Goal: Task Accomplishment & Management: Complete application form

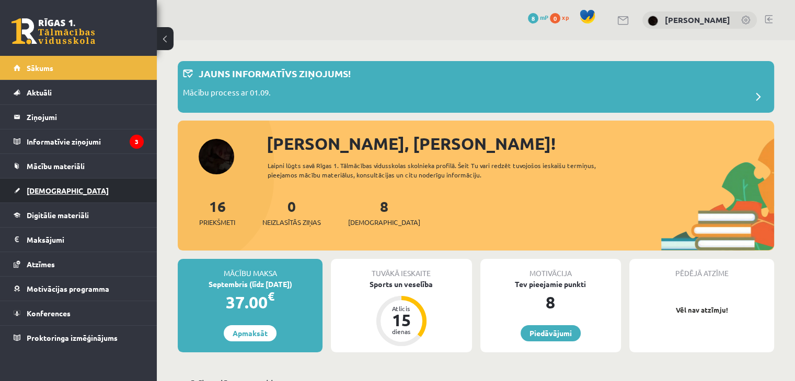
click at [61, 193] on link "[DEMOGRAPHIC_DATA]" at bounding box center [79, 191] width 130 height 24
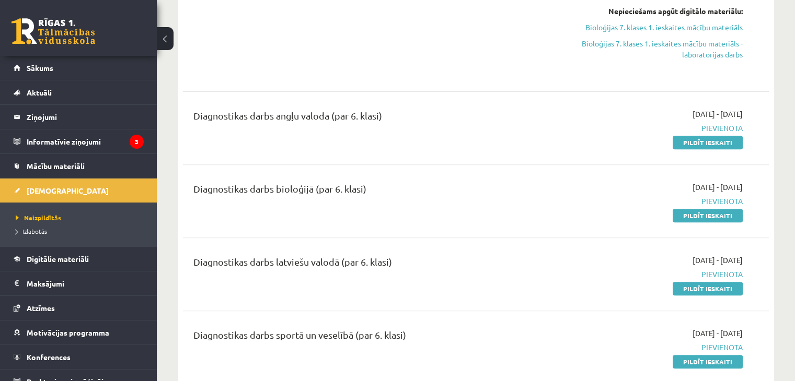
scroll to position [313, 0]
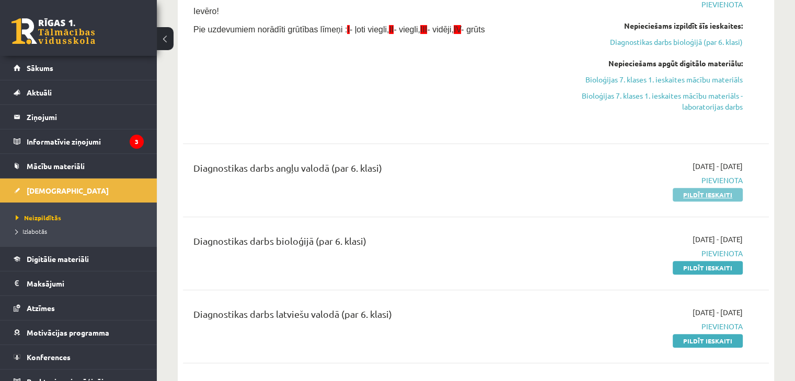
click at [702, 195] on link "Pildīt ieskaiti" at bounding box center [707, 195] width 70 height 14
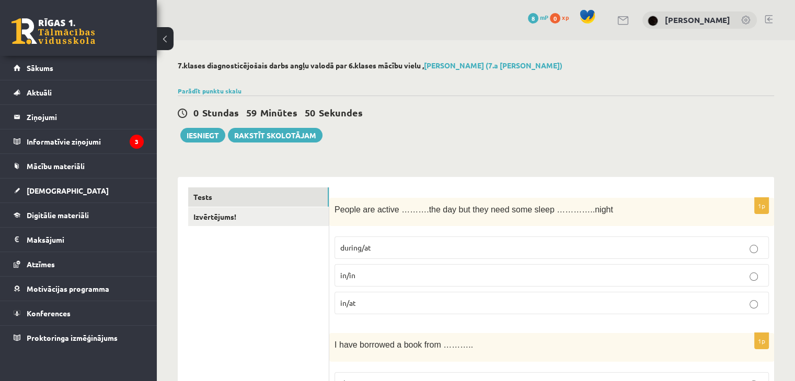
click at [351, 252] on p "during/at" at bounding box center [551, 247] width 423 height 11
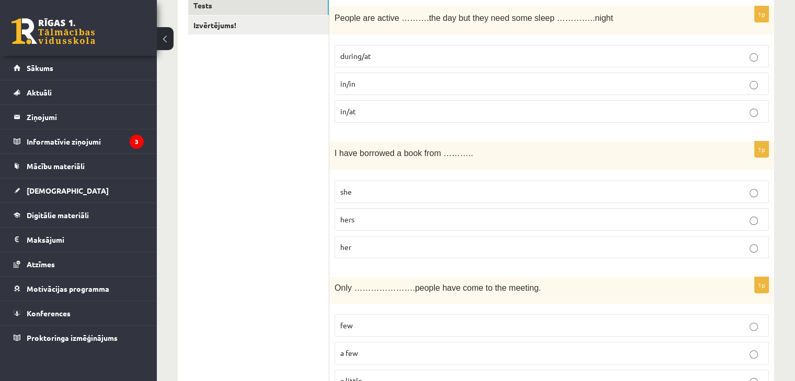
scroll to position [209, 0]
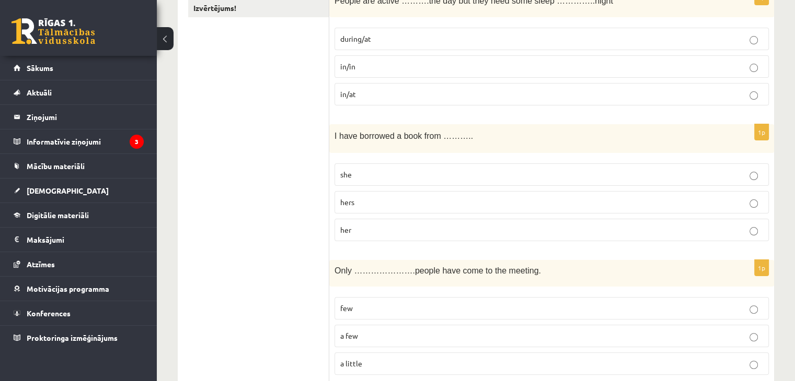
click at [395, 230] on p "her" at bounding box center [551, 230] width 423 height 11
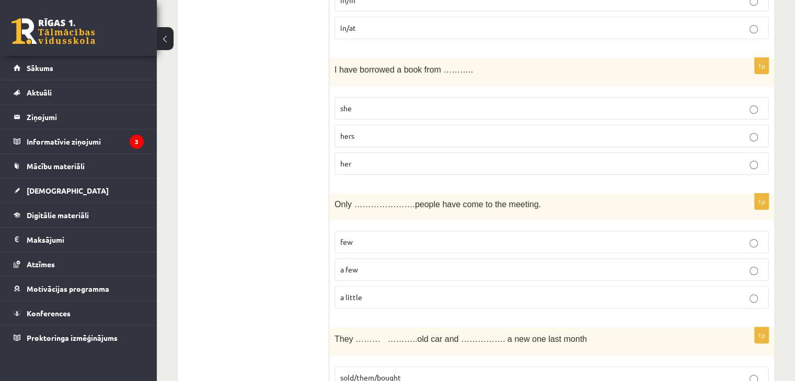
scroll to position [366, 0]
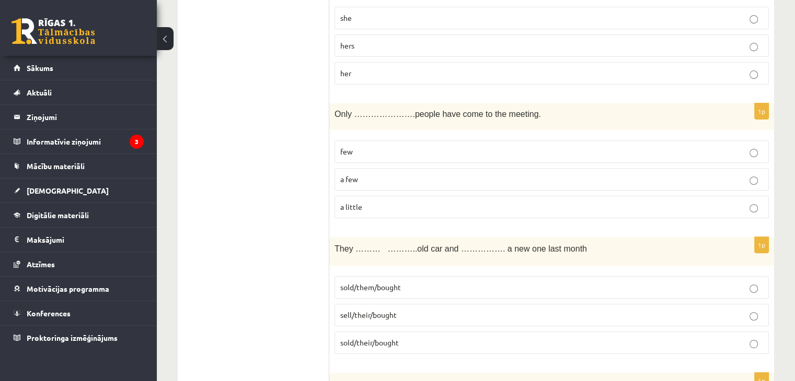
drag, startPoint x: 391, startPoint y: 176, endPoint x: 375, endPoint y: 189, distance: 21.5
click at [391, 176] on p "a few" at bounding box center [551, 179] width 423 height 11
drag, startPoint x: 274, startPoint y: 271, endPoint x: 210, endPoint y: 204, distance: 92.4
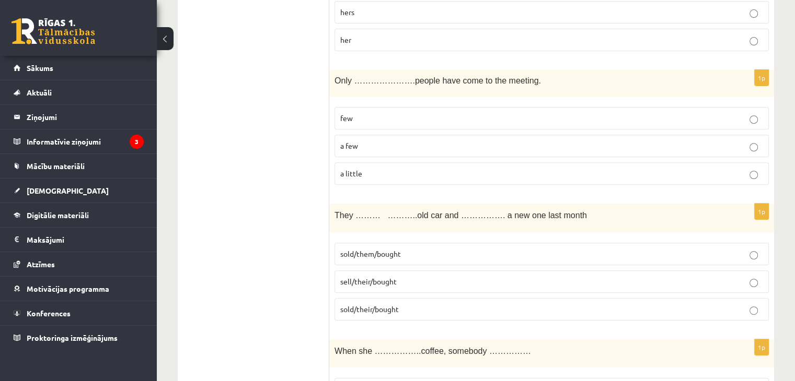
scroll to position [418, 0]
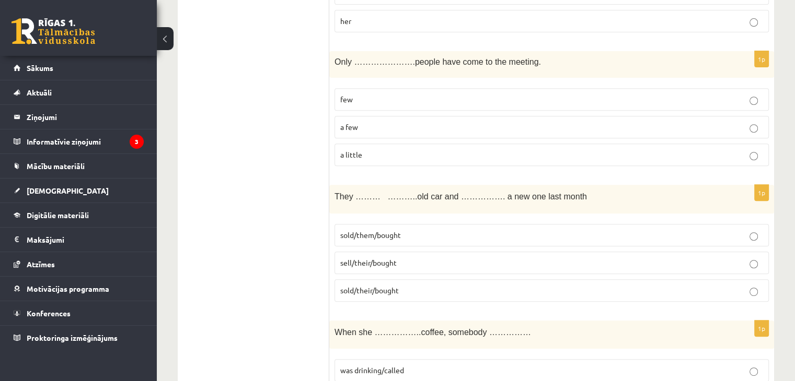
click at [382, 287] on span "sold/their/bought" at bounding box center [369, 290] width 59 height 9
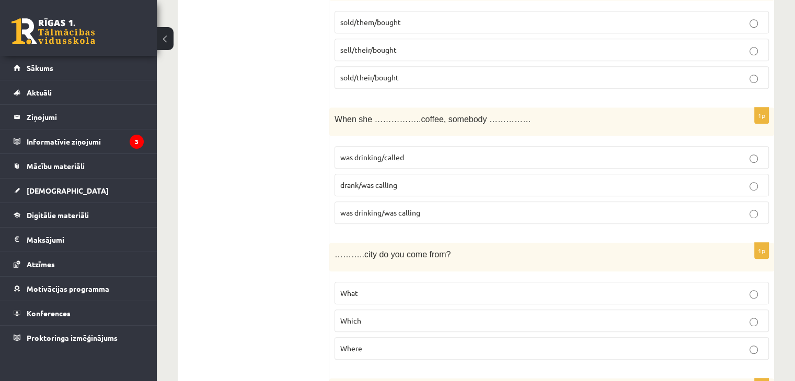
scroll to position [627, 0]
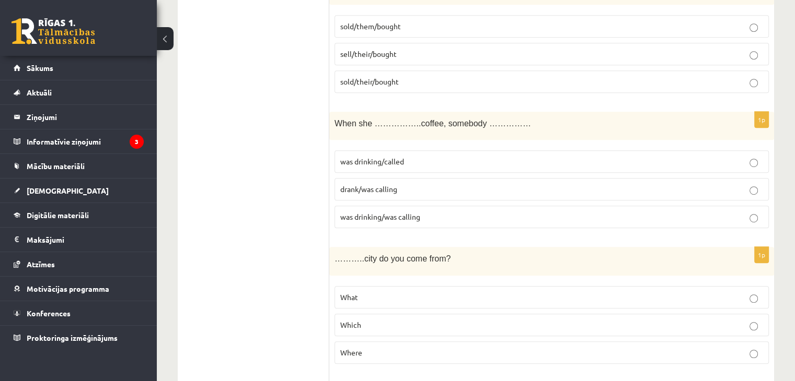
click at [350, 214] on span "was drinking/was calling" at bounding box center [380, 216] width 80 height 9
click at [354, 162] on span "was drinking/called" at bounding box center [372, 161] width 64 height 9
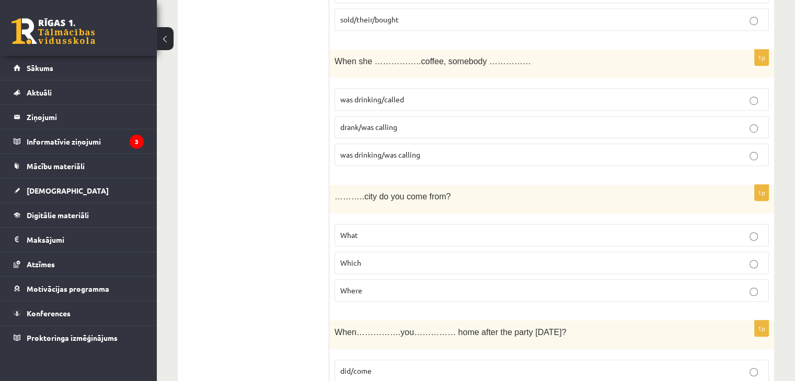
scroll to position [784, 0]
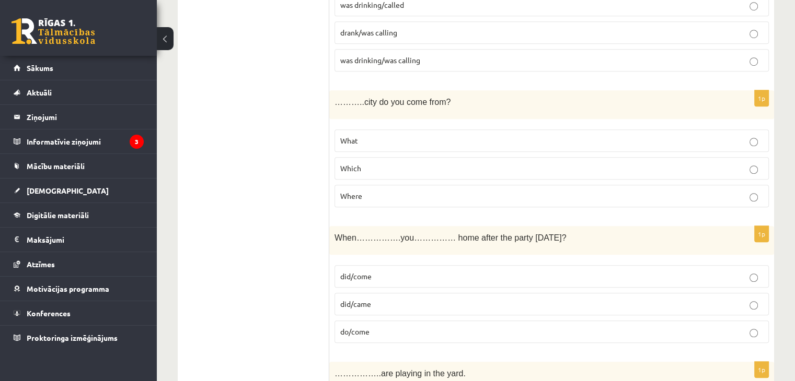
drag, startPoint x: 355, startPoint y: 142, endPoint x: 299, endPoint y: 164, distance: 59.9
click at [348, 169] on p "Which" at bounding box center [551, 168] width 423 height 11
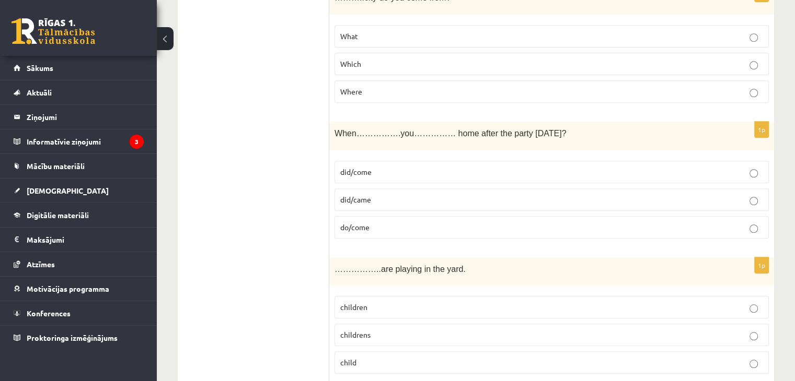
scroll to position [940, 0]
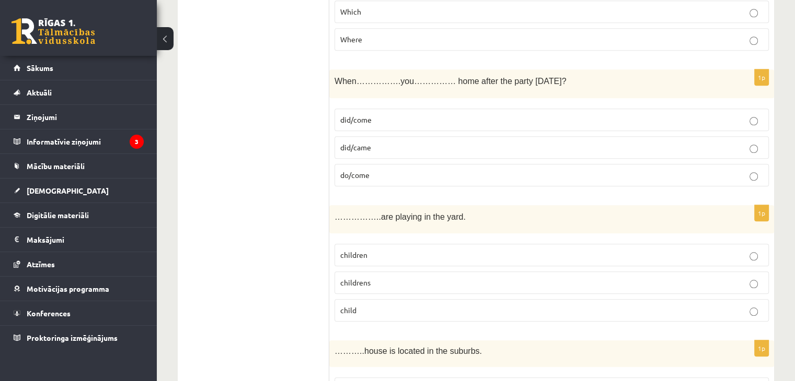
click at [374, 119] on p "did/come" at bounding box center [551, 119] width 423 height 11
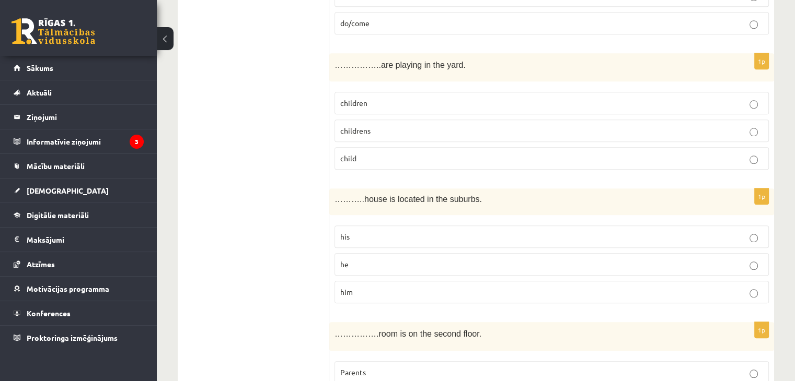
scroll to position [1097, 0]
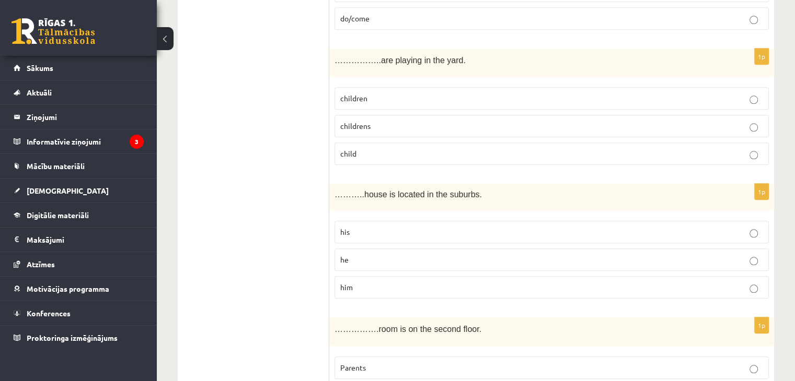
click at [364, 94] on span "children" at bounding box center [353, 98] width 27 height 9
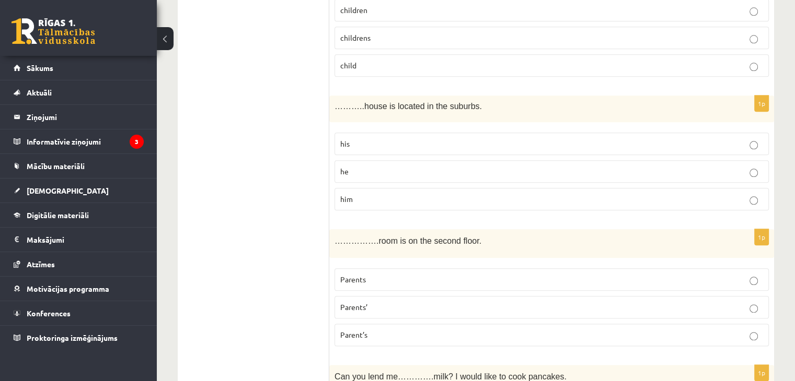
scroll to position [1202, 0]
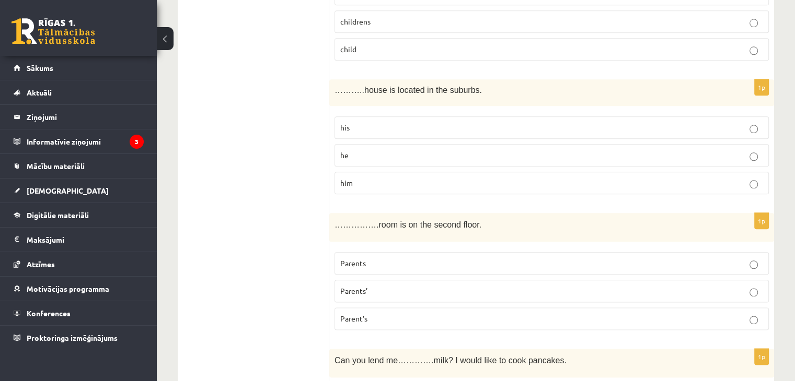
click at [357, 122] on p "his" at bounding box center [551, 127] width 423 height 11
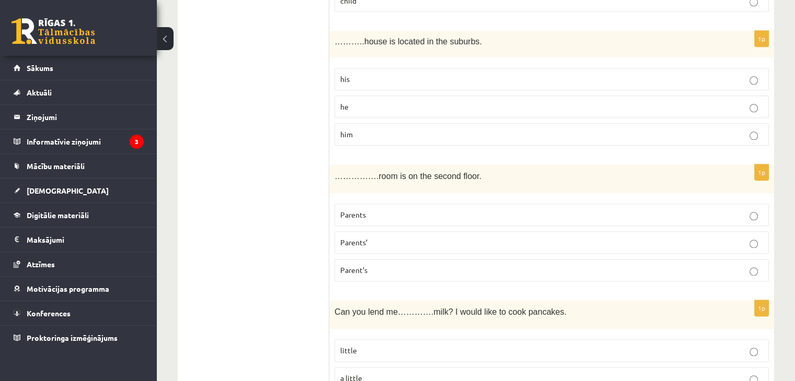
scroll to position [1306, 0]
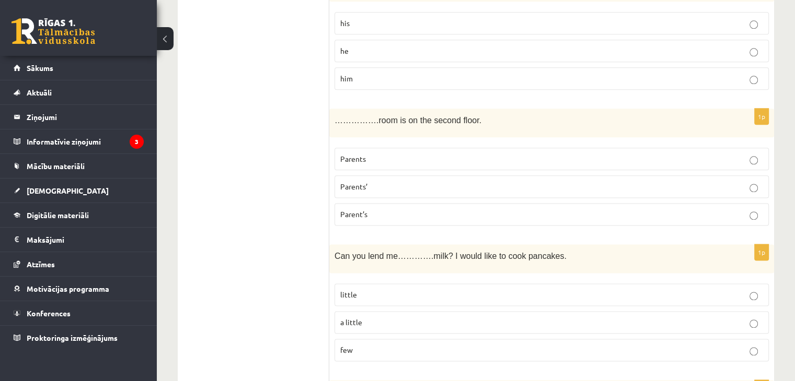
click at [351, 211] on span "Parent’s" at bounding box center [353, 214] width 27 height 9
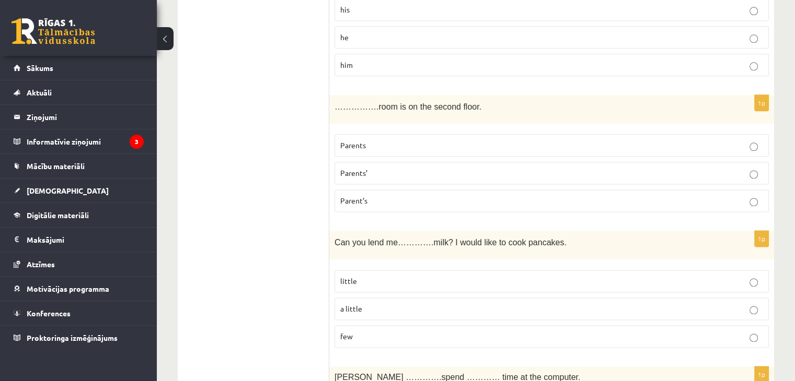
scroll to position [1358, 0]
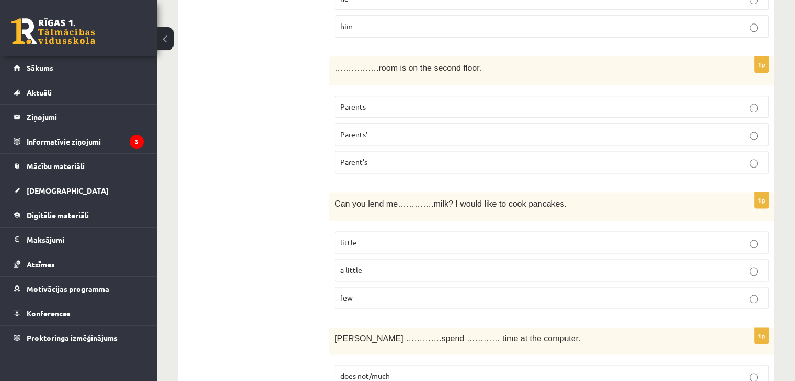
drag, startPoint x: 358, startPoint y: 136, endPoint x: 300, endPoint y: 155, distance: 61.0
click at [357, 105] on p "Parents" at bounding box center [551, 106] width 423 height 11
click at [382, 129] on p "Parents’" at bounding box center [551, 134] width 423 height 11
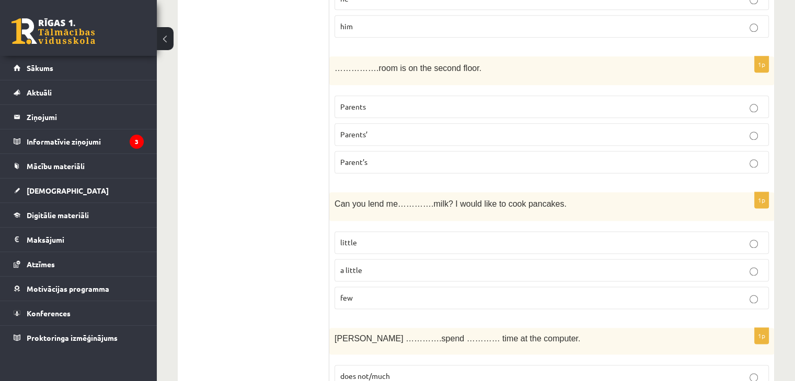
scroll to position [1411, 0]
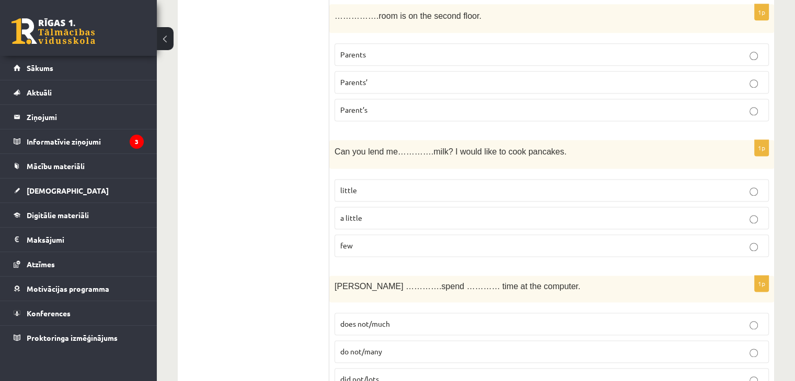
click at [368, 213] on p "a little" at bounding box center [551, 218] width 423 height 11
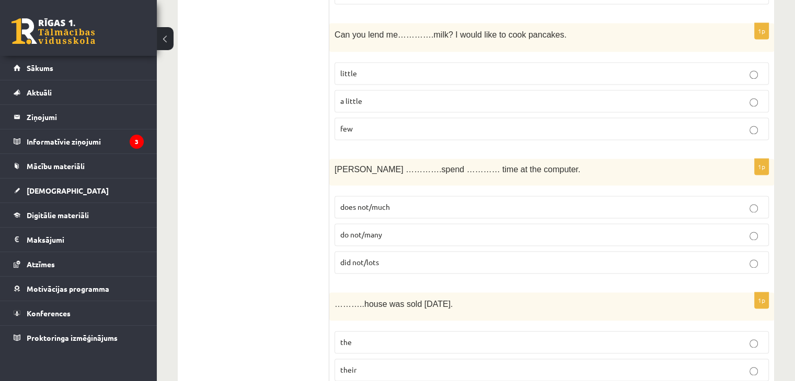
scroll to position [1620, 0]
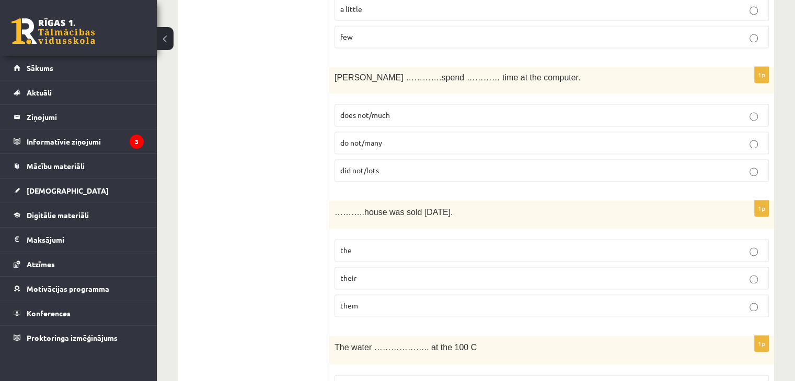
click at [437, 104] on label "does not/much" at bounding box center [551, 115] width 434 height 22
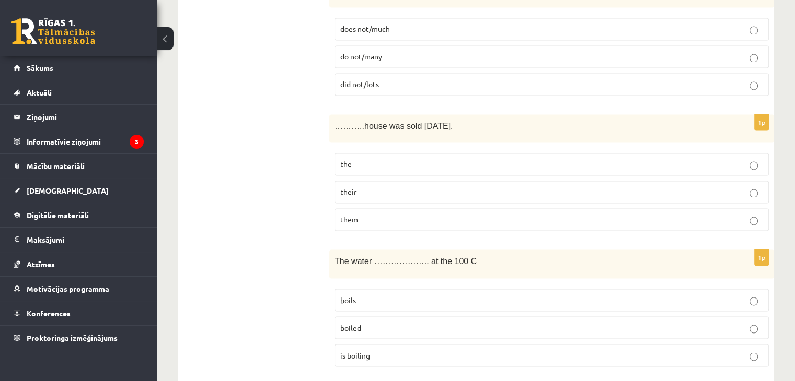
scroll to position [1724, 0]
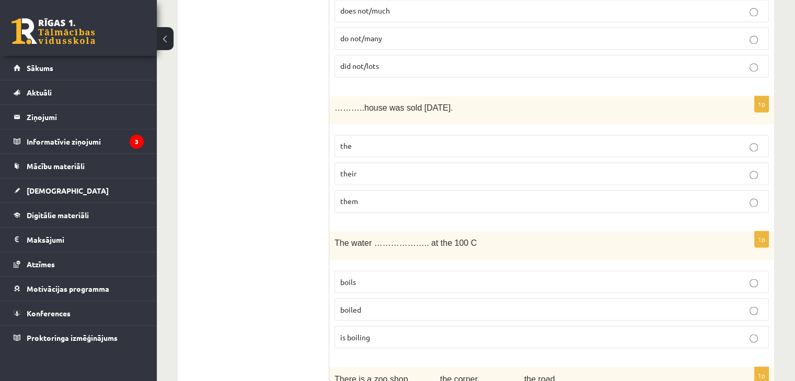
click at [378, 141] on p "the" at bounding box center [551, 146] width 423 height 11
click at [351, 169] on span "their" at bounding box center [348, 173] width 16 height 9
click at [356, 141] on p "the" at bounding box center [551, 146] width 423 height 11
click at [372, 168] on p "their" at bounding box center [551, 173] width 423 height 11
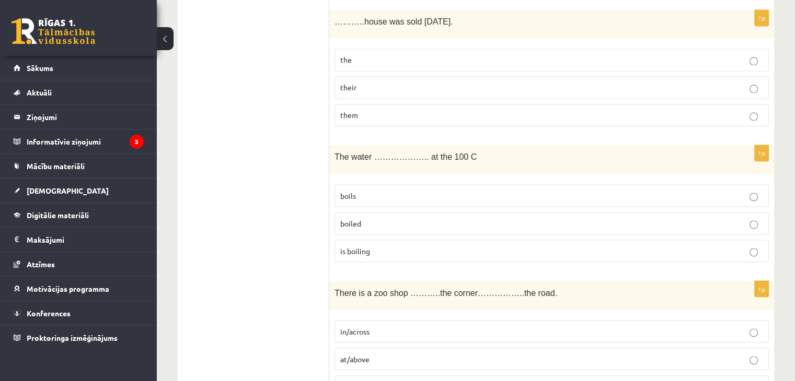
scroll to position [1829, 0]
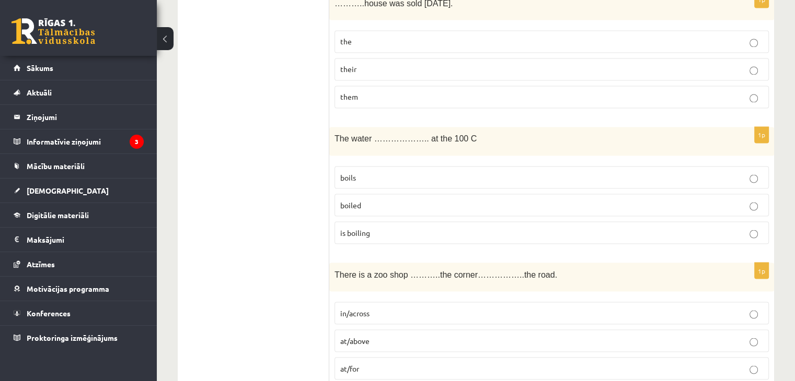
click at [356, 172] on p "boils" at bounding box center [551, 177] width 423 height 11
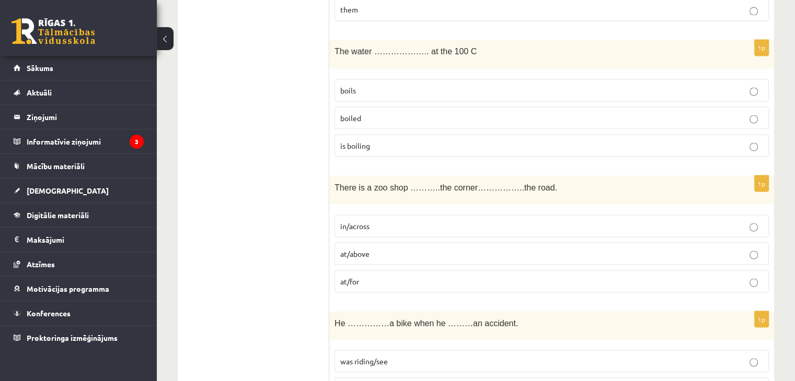
scroll to position [1933, 0]
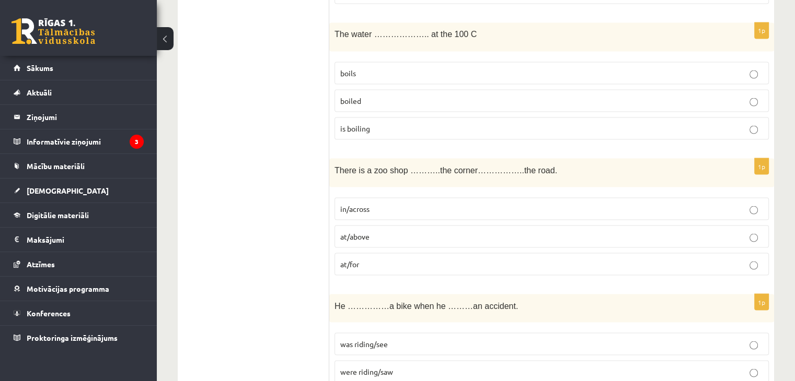
drag, startPoint x: 350, startPoint y: 224, endPoint x: 309, endPoint y: 263, distance: 56.2
click at [350, 231] on span "at/above" at bounding box center [354, 235] width 29 height 9
click at [350, 203] on p "in/across" at bounding box center [551, 208] width 423 height 11
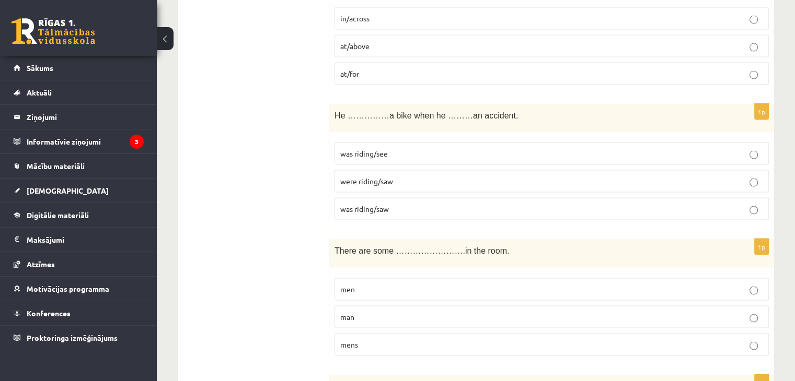
scroll to position [2142, 0]
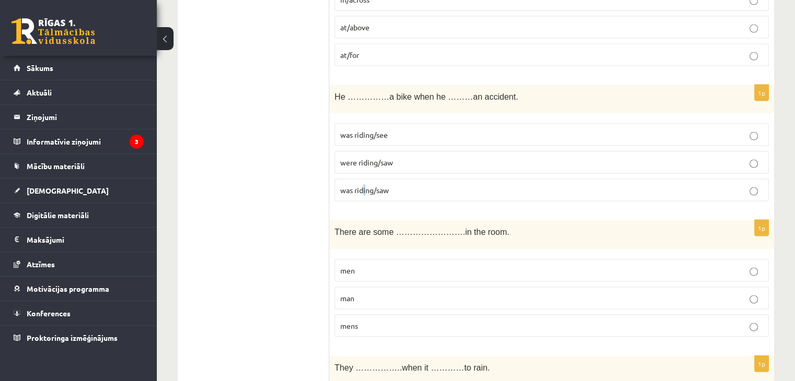
click at [363, 185] on p "was riding/saw" at bounding box center [551, 190] width 423 height 11
click at [376, 167] on fieldset "was riding/see were riding/saw was riding/saw" at bounding box center [551, 162] width 434 height 86
click at [374, 185] on span "was riding/saw" at bounding box center [364, 189] width 49 height 9
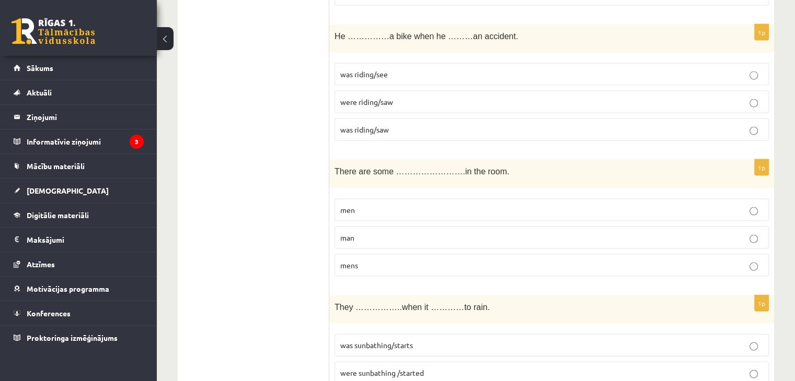
scroll to position [2299, 0]
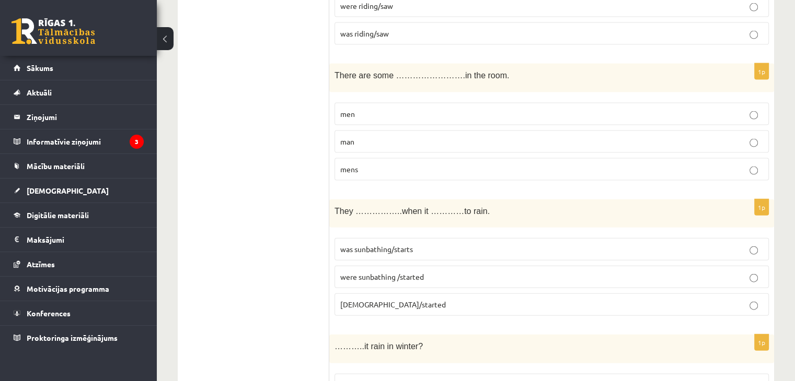
click at [374, 109] on p "men" at bounding box center [551, 114] width 423 height 11
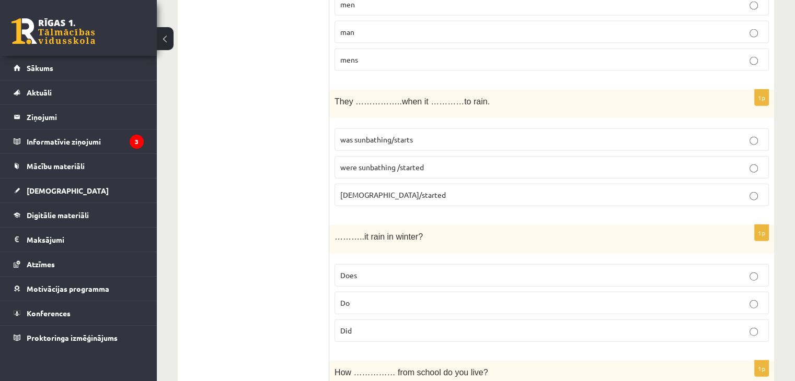
scroll to position [2465, 0]
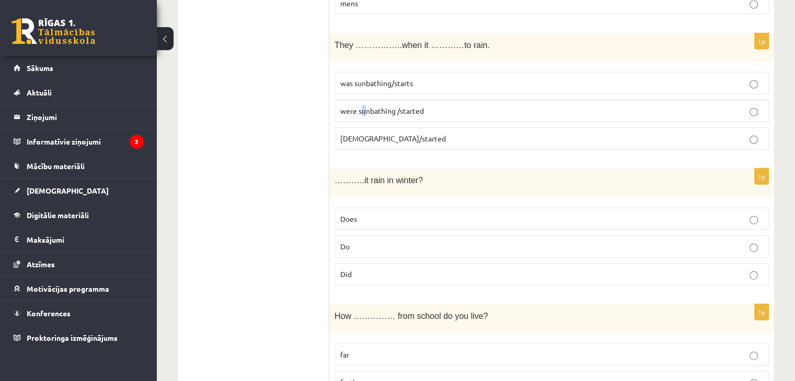
click at [363, 106] on p "were sunbathing /started" at bounding box center [551, 111] width 423 height 11
click at [351, 106] on span "were sunbathing /started" at bounding box center [382, 110] width 84 height 9
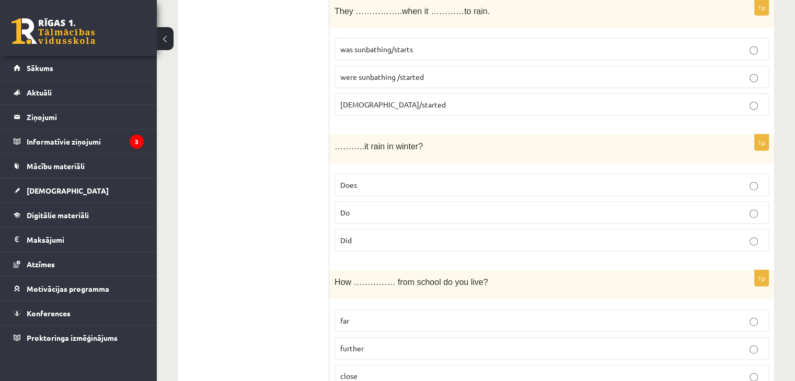
scroll to position [2517, 0]
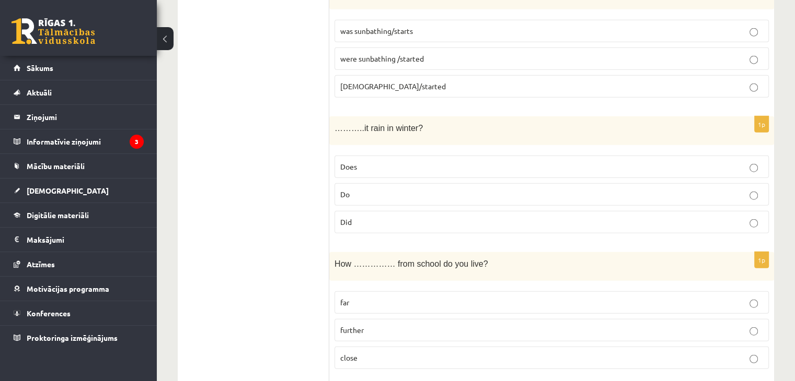
click at [346, 162] on span "Does" at bounding box center [348, 166] width 17 height 9
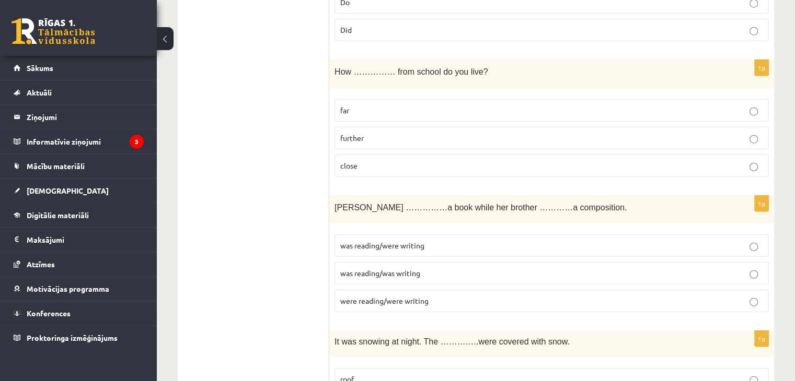
scroll to position [2726, 0]
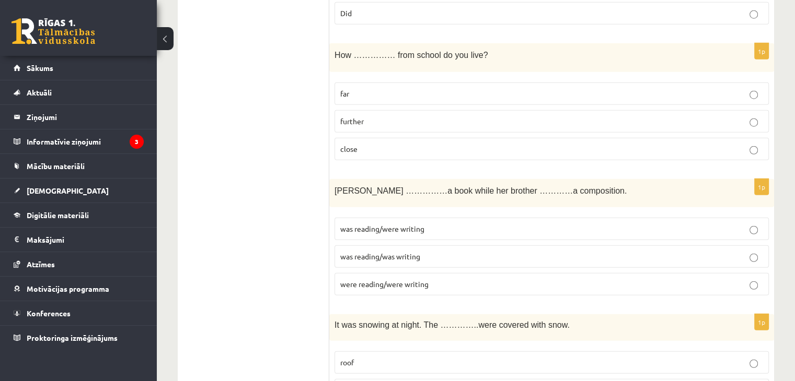
click at [345, 89] on span "far" at bounding box center [344, 93] width 9 height 9
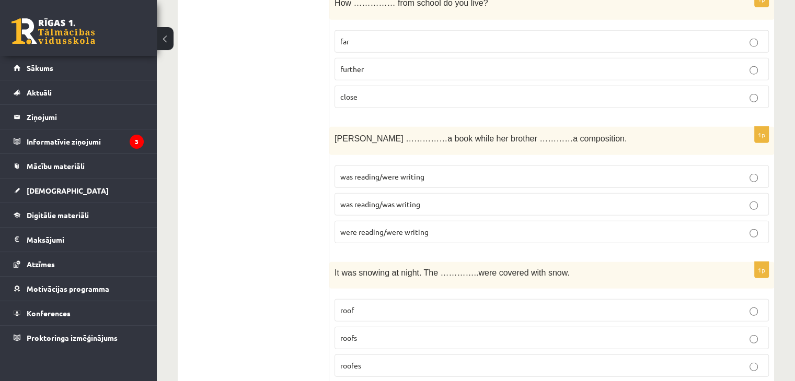
click at [361, 199] on p "was reading/was writing" at bounding box center [551, 204] width 423 height 11
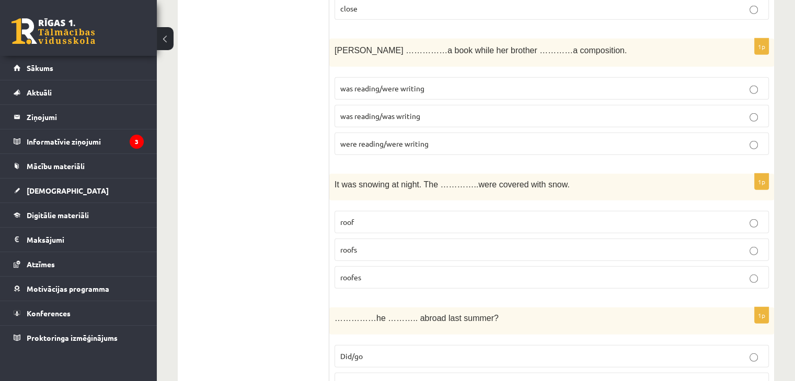
scroll to position [2883, 0]
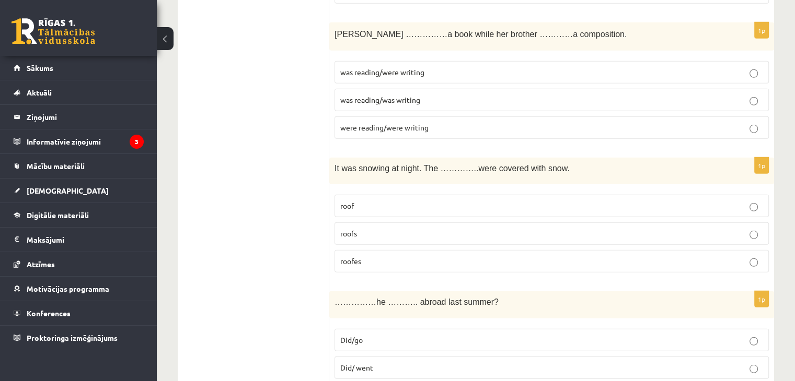
click at [349, 201] on span "roof" at bounding box center [347, 205] width 14 height 9
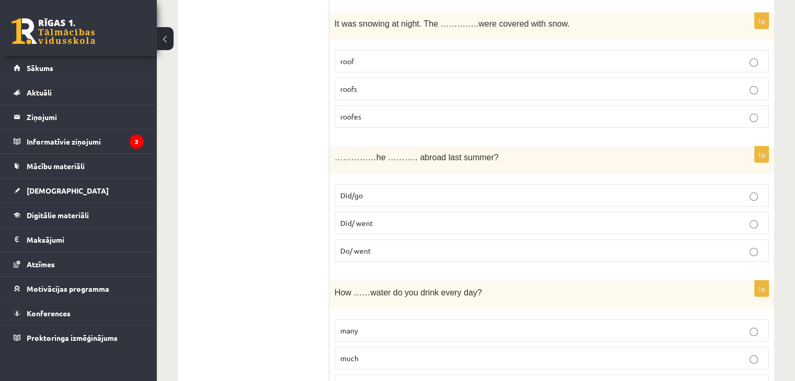
scroll to position [3040, 0]
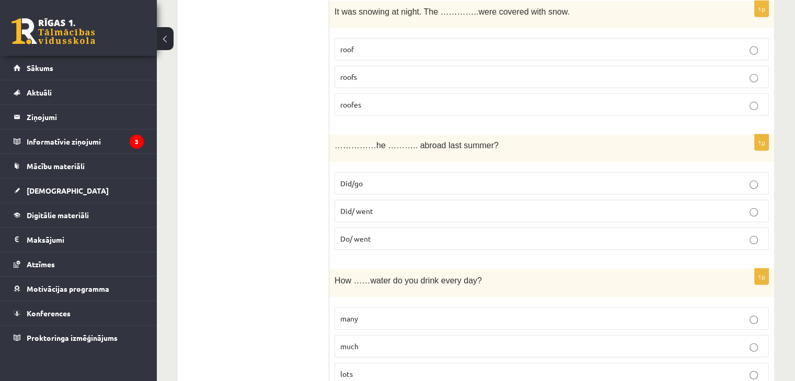
click at [343, 206] on span "Did/ went" at bounding box center [356, 210] width 33 height 9
click at [368, 178] on p "Did/go" at bounding box center [551, 183] width 423 height 11
click at [346, 200] on label "Did/ went" at bounding box center [551, 211] width 434 height 22
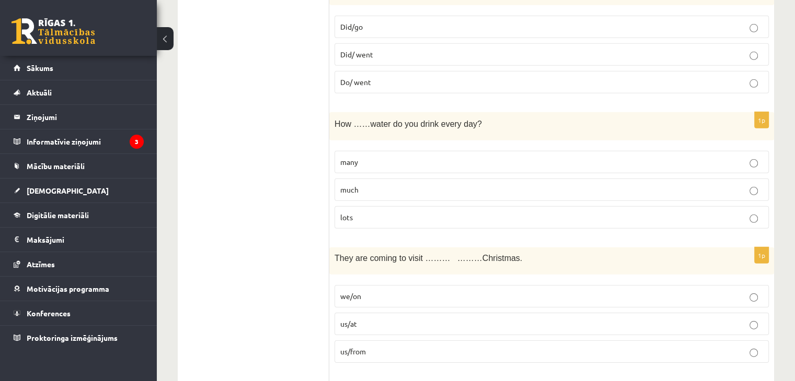
click at [370, 157] on p "many" at bounding box center [551, 162] width 423 height 11
click at [361, 184] on p "much" at bounding box center [551, 189] width 423 height 11
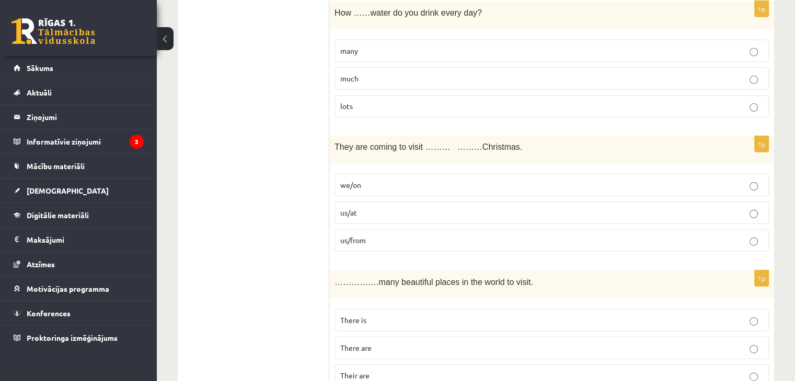
scroll to position [3353, 0]
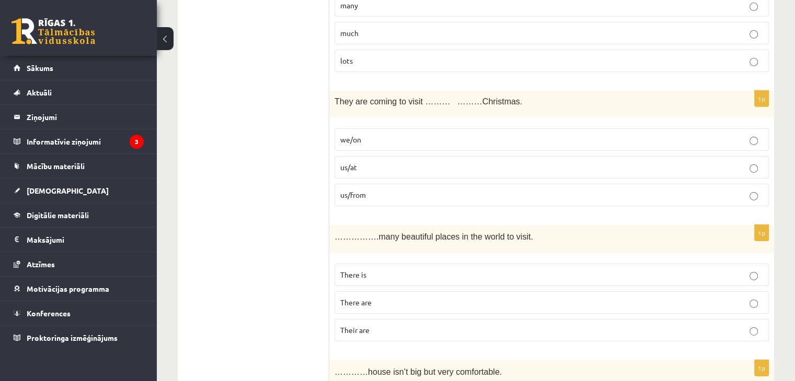
click at [353, 162] on span "us/at" at bounding box center [348, 166] width 17 height 9
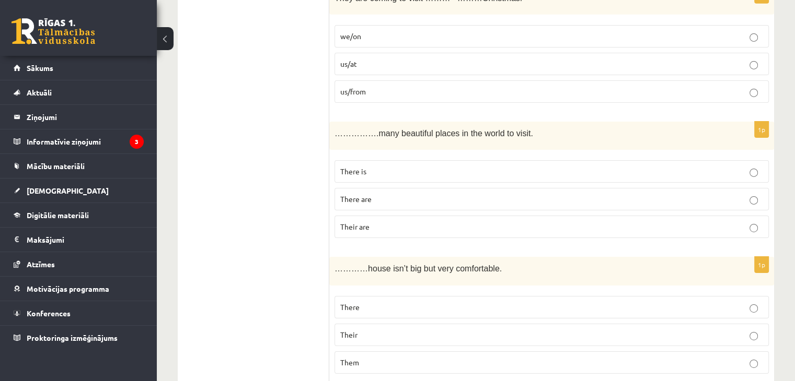
scroll to position [3458, 0]
click at [349, 193] on span "There are" at bounding box center [355, 197] width 31 height 9
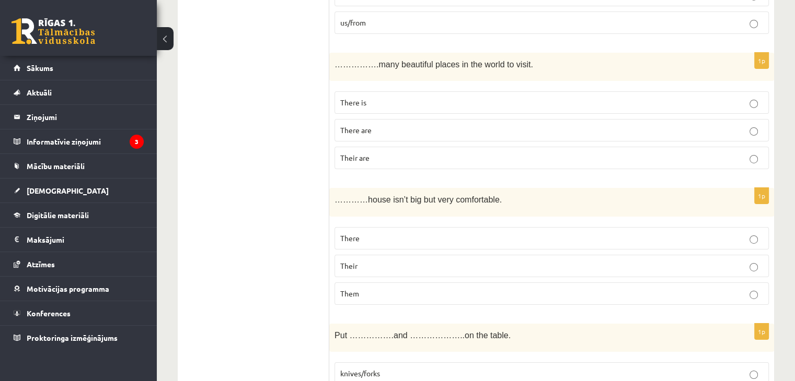
scroll to position [3614, 0]
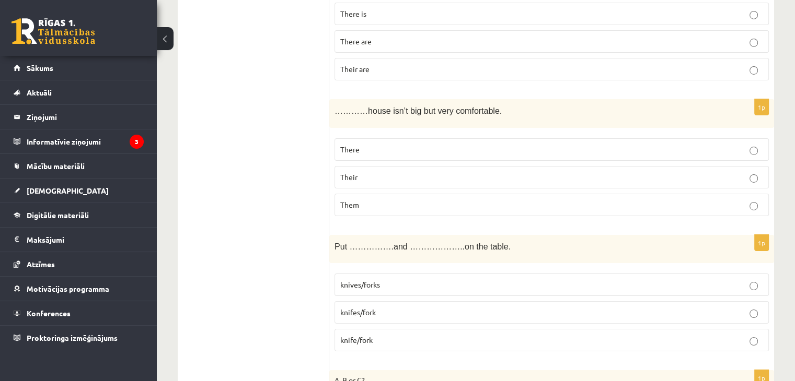
click at [366, 172] on p "Their" at bounding box center [551, 177] width 423 height 11
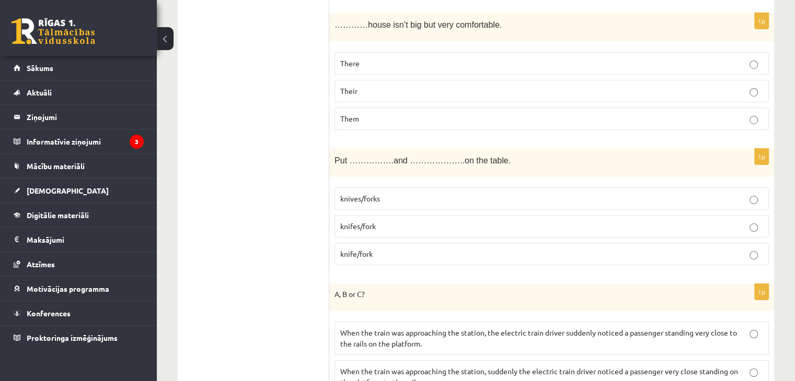
scroll to position [3719, 0]
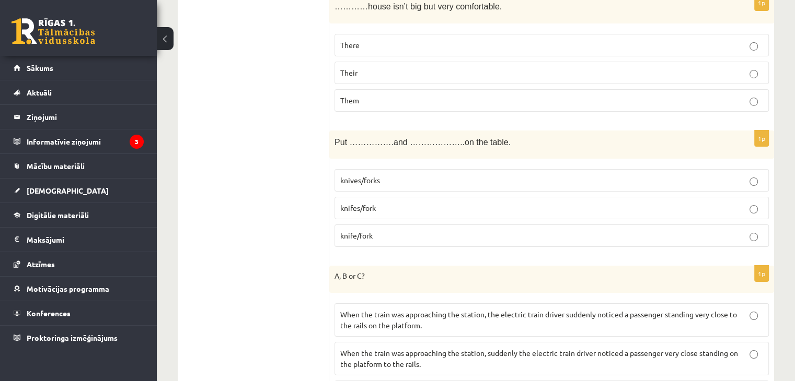
click at [367, 176] on span "knives/forks" at bounding box center [360, 180] width 40 height 9
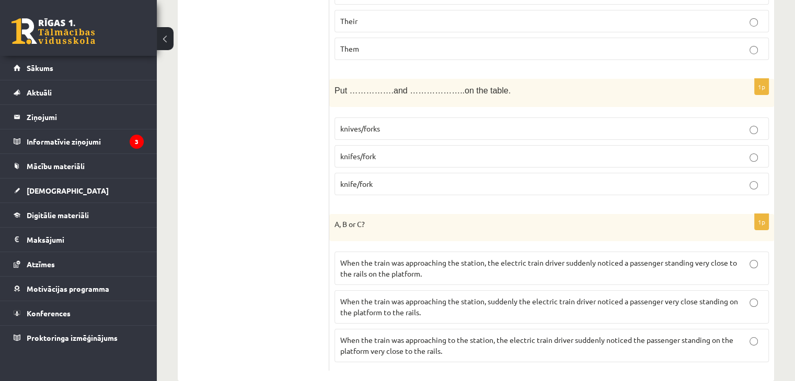
scroll to position [3771, 0]
click at [445, 257] on p "When the train was approaching the station, the electric train driver suddenly …" at bounding box center [551, 268] width 423 height 22
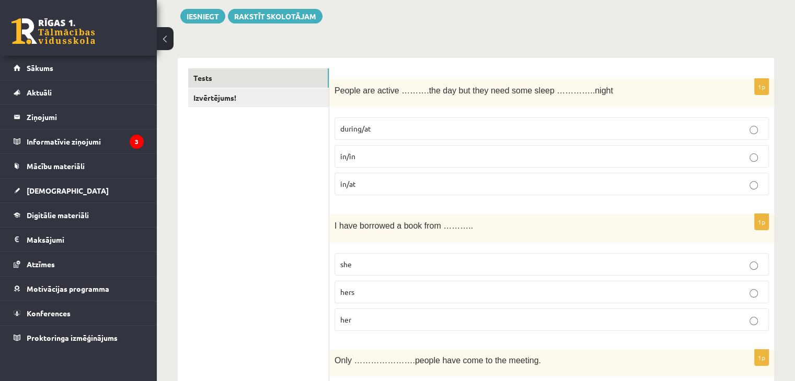
scroll to position [0, 0]
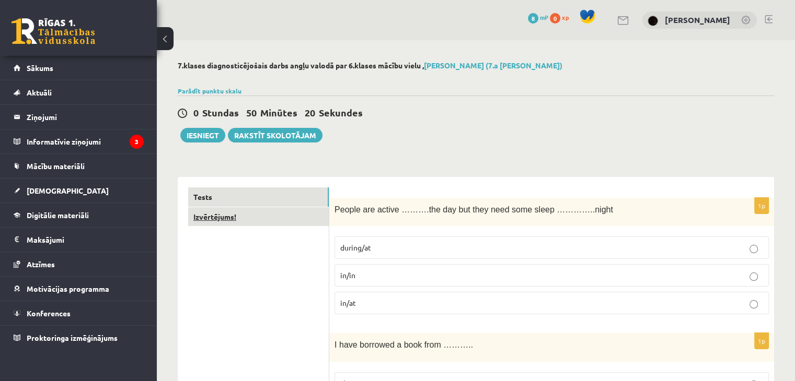
click at [268, 218] on link "Izvērtējums!" at bounding box center [258, 216] width 141 height 19
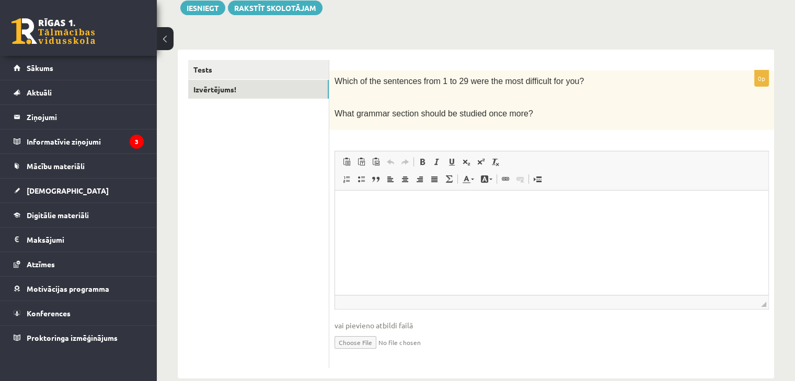
scroll to position [145, 0]
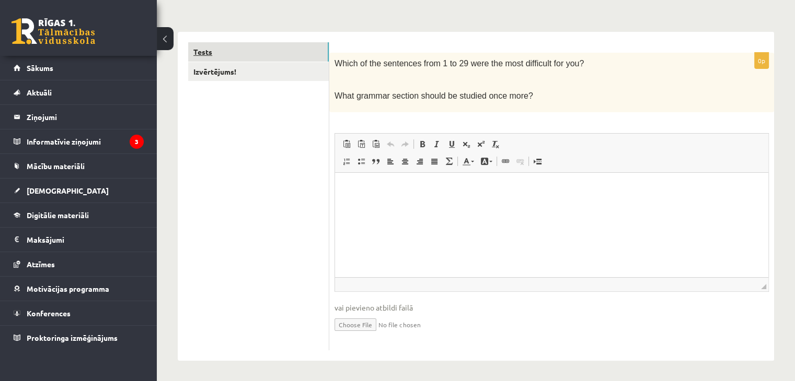
click at [247, 61] on link "Tests" at bounding box center [258, 51] width 141 height 19
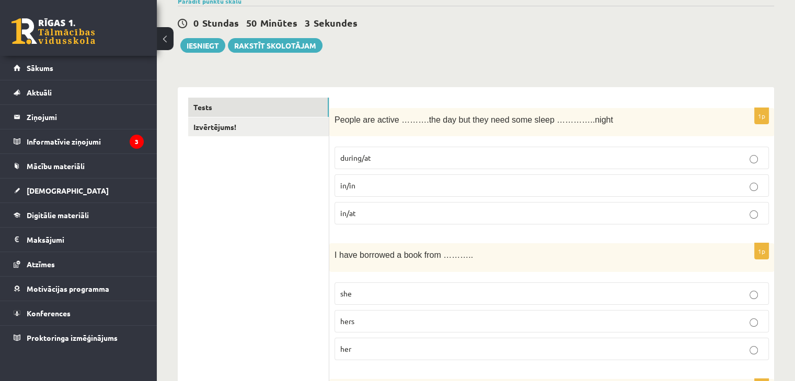
scroll to position [3772, 0]
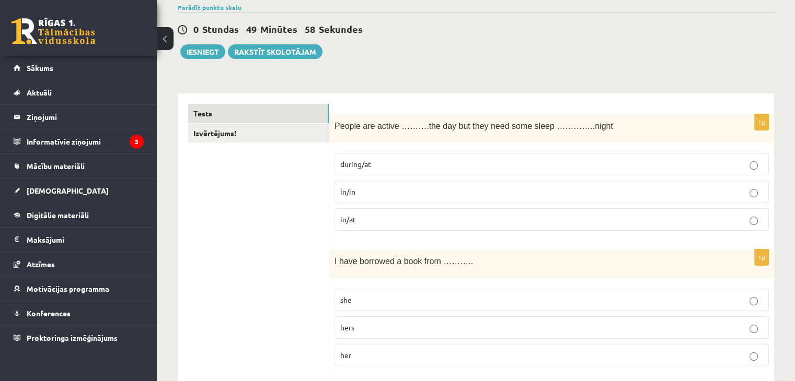
scroll to position [0, 0]
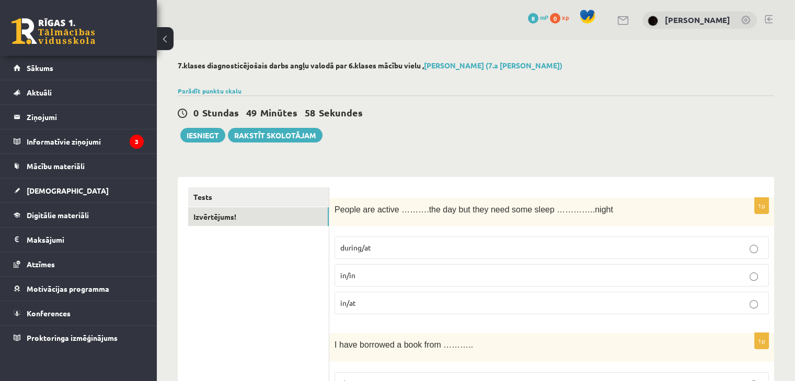
drag, startPoint x: 289, startPoint y: 224, endPoint x: 293, endPoint y: 232, distance: 8.6
click at [289, 224] on link "Izvērtējums!" at bounding box center [258, 216] width 141 height 19
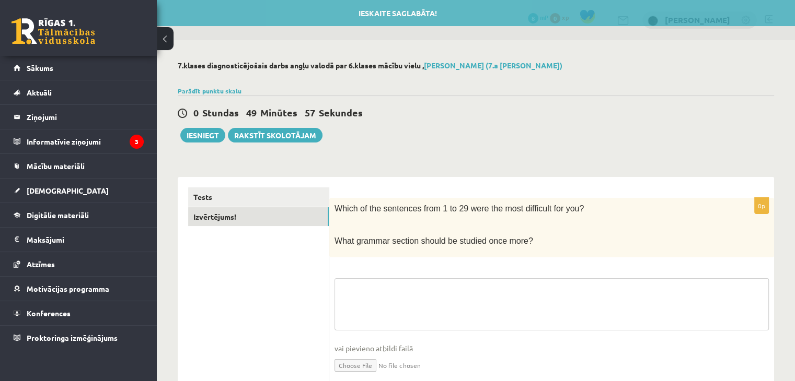
drag, startPoint x: 399, startPoint y: 290, endPoint x: 395, endPoint y: 278, distance: 12.2
click at [396, 280] on textarea at bounding box center [551, 304] width 434 height 52
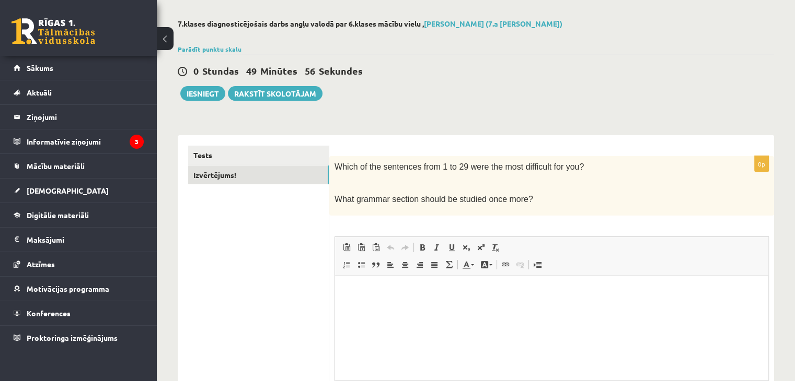
scroll to position [94, 0]
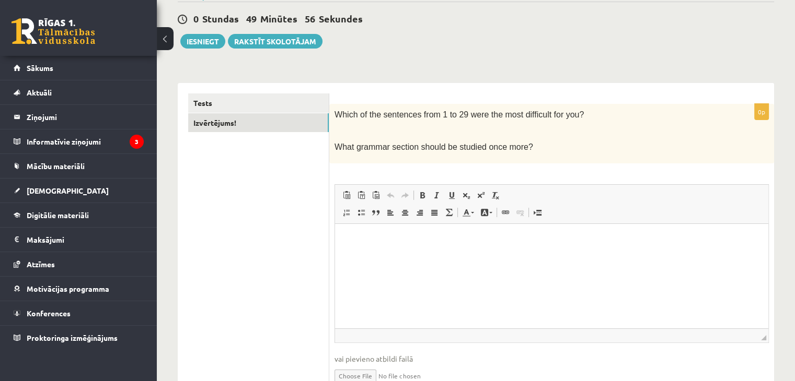
click at [373, 236] on p "Bagātinātā teksta redaktors, wiswyg-editor-user-answer-47363960947040" at bounding box center [551, 239] width 412 height 11
drag, startPoint x: 427, startPoint y: 238, endPoint x: 401, endPoint y: 239, distance: 26.1
click at [401, 239] on p "**********" at bounding box center [551, 239] width 413 height 11
copy p "********"
click at [438, 236] on p "**********" at bounding box center [551, 239] width 413 height 11
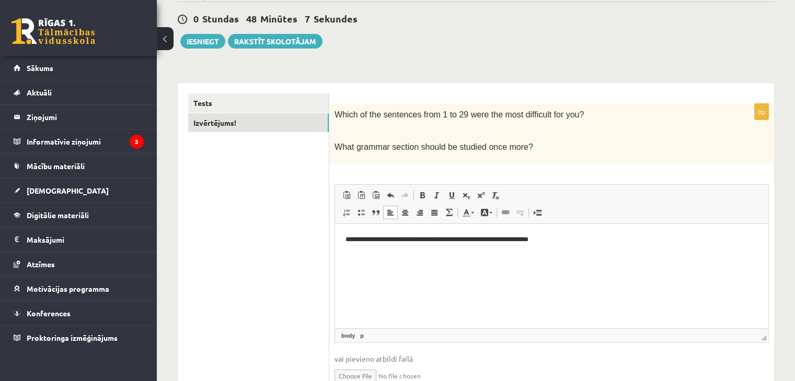
click at [566, 242] on p "**********" at bounding box center [551, 239] width 413 height 11
click at [589, 205] on span "Redaktora rīkjoslas Ielīmēt Klaviatūras saīsne vadīšanas taustiņš+V Ievietot kā…" at bounding box center [551, 204] width 433 height 39
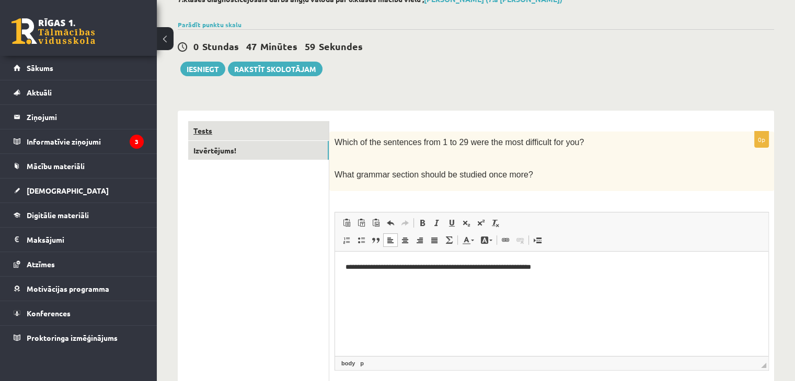
scroll to position [41, 0]
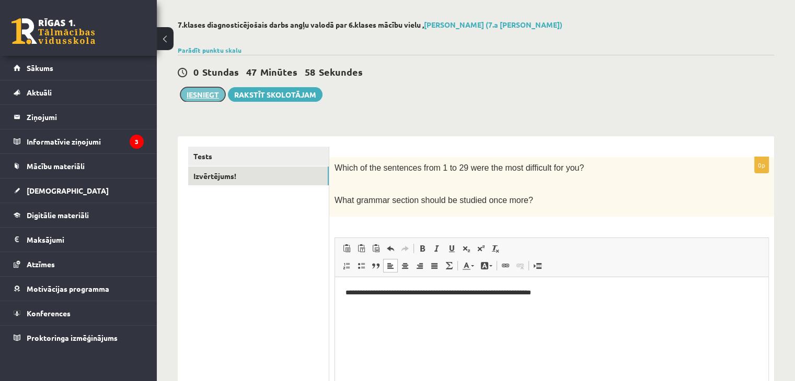
click at [192, 92] on button "Iesniegt" at bounding box center [202, 94] width 45 height 15
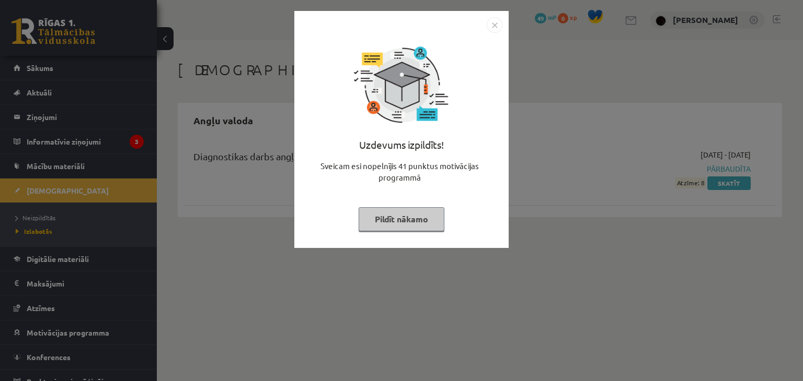
click at [490, 22] on img "Close" at bounding box center [494, 25] width 16 height 16
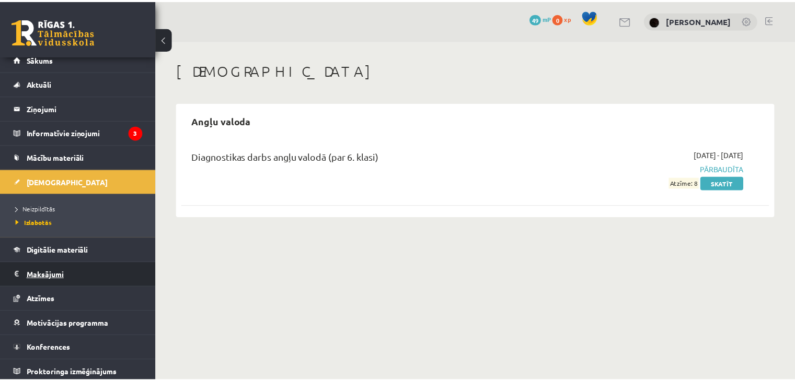
scroll to position [11, 0]
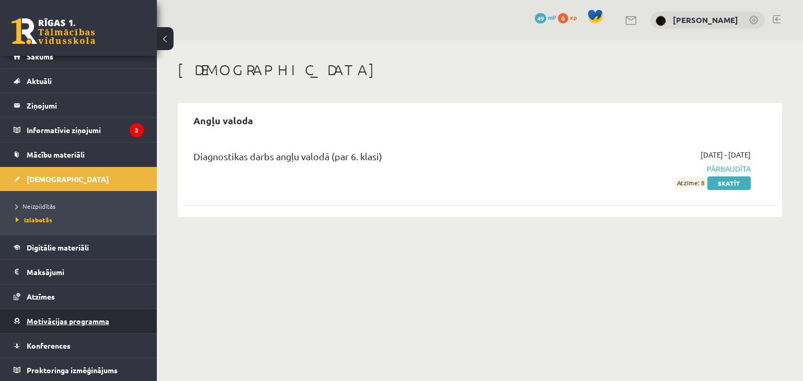
click at [56, 320] on span "Motivācijas programma" at bounding box center [68, 321] width 83 height 9
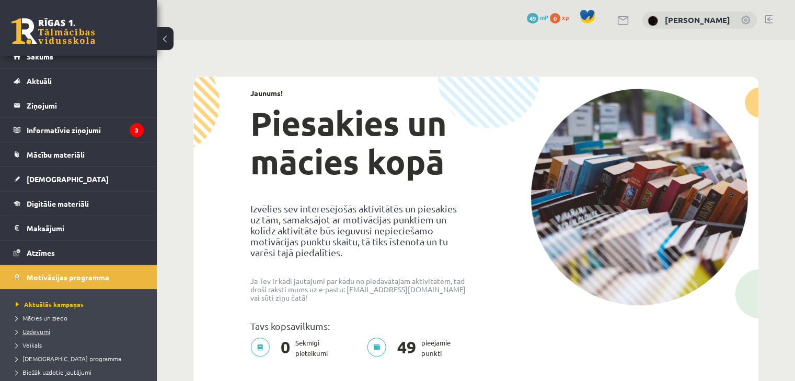
click at [39, 328] on span "Uzdevumi" at bounding box center [33, 332] width 34 height 8
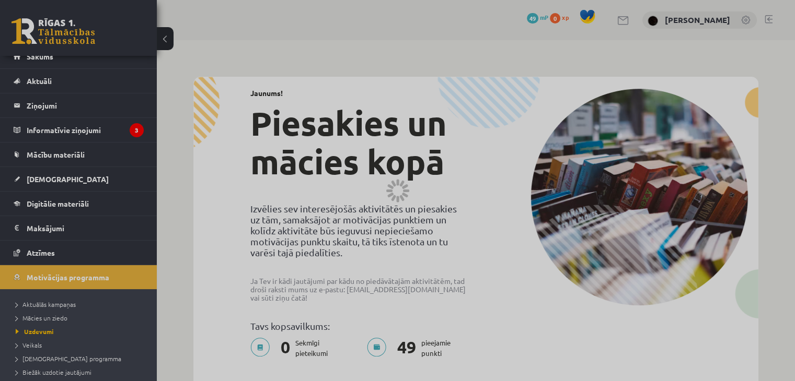
click at [38, 329] on div at bounding box center [397, 190] width 795 height 381
click at [240, 285] on div at bounding box center [397, 190] width 795 height 381
click at [239, 285] on div at bounding box center [397, 190] width 795 height 381
click at [238, 285] on div at bounding box center [397, 190] width 795 height 381
click at [237, 285] on div at bounding box center [397, 190] width 795 height 381
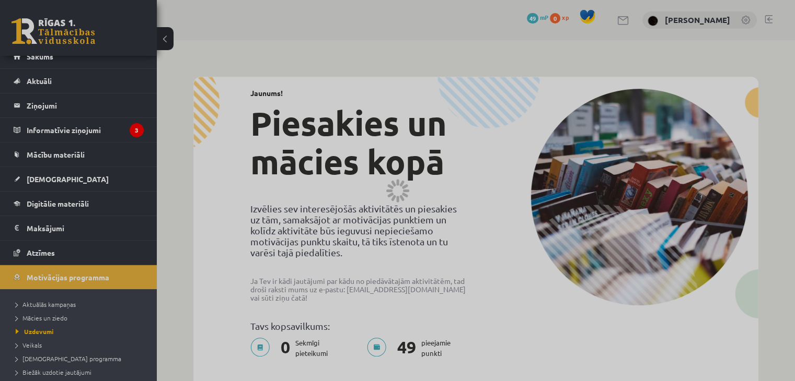
click at [235, 284] on div at bounding box center [397, 190] width 795 height 381
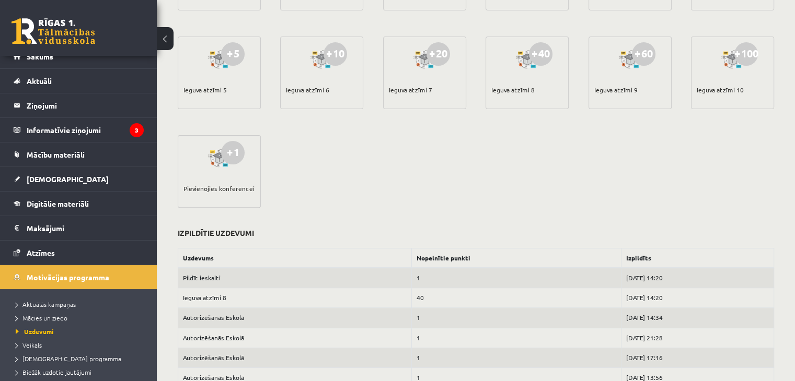
scroll to position [313, 0]
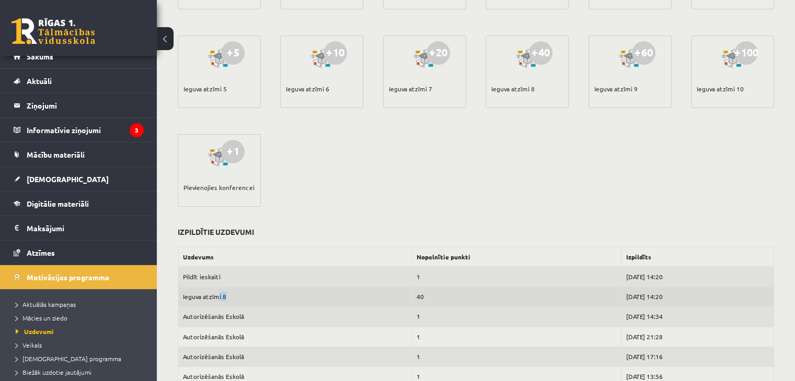
drag, startPoint x: 226, startPoint y: 295, endPoint x: 216, endPoint y: 295, distance: 9.4
click at [216, 295] on td "Ieguva atzīmi 8" at bounding box center [295, 297] width 234 height 20
click at [233, 297] on td "Ieguva atzīmi 8" at bounding box center [295, 297] width 234 height 20
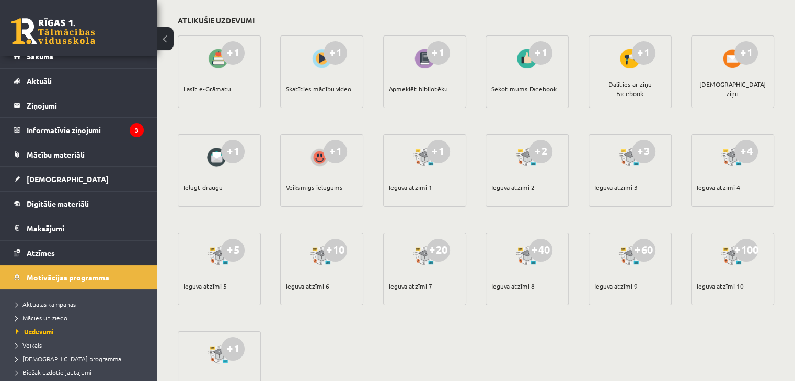
scroll to position [0, 0]
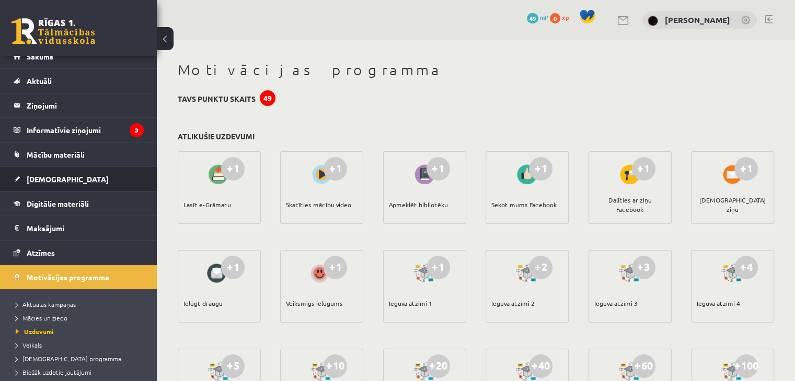
click at [68, 174] on link "[DEMOGRAPHIC_DATA]" at bounding box center [79, 179] width 130 height 24
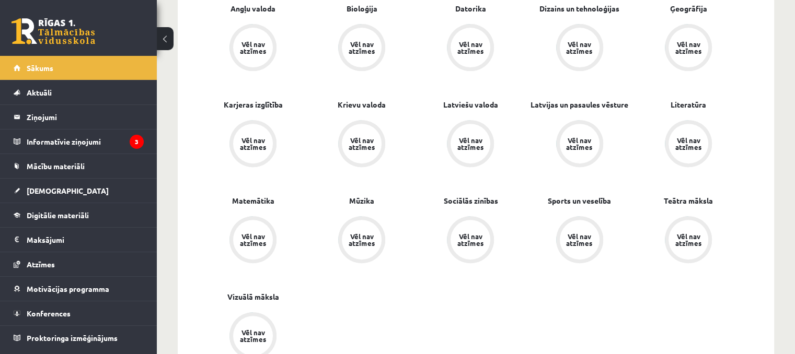
scroll to position [418, 0]
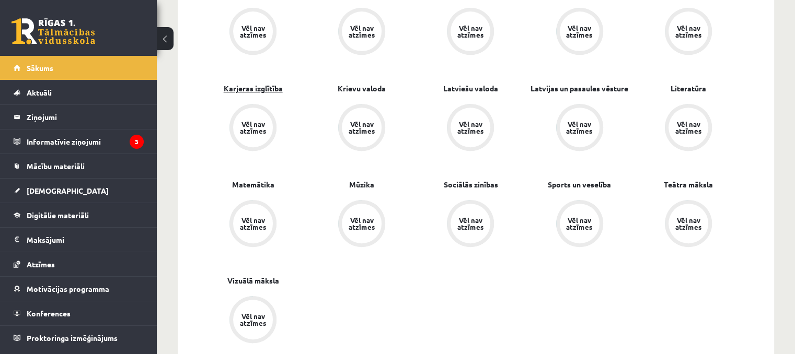
click at [255, 88] on link "Karjeras izglītība" at bounding box center [253, 88] width 59 height 11
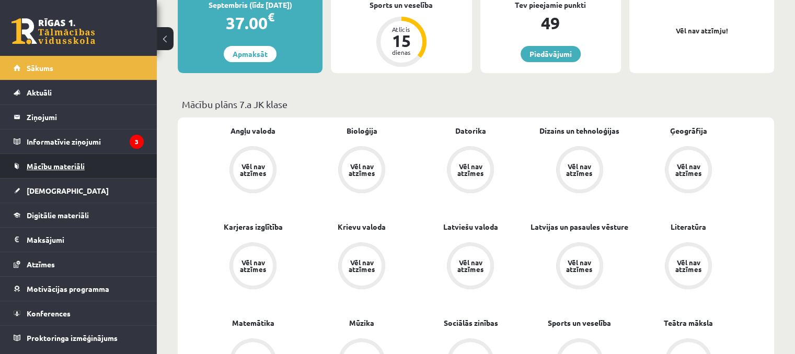
scroll to position [261, 0]
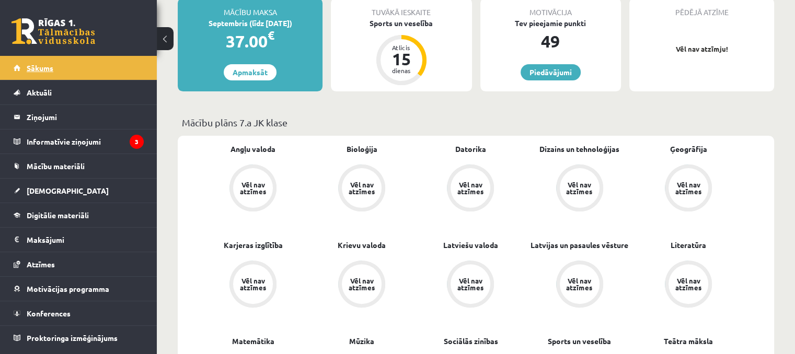
click at [82, 67] on link "Sākums" at bounding box center [79, 68] width 130 height 24
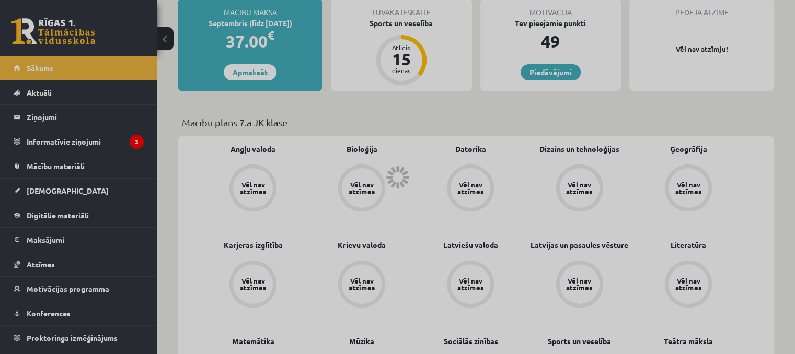
scroll to position [259, 0]
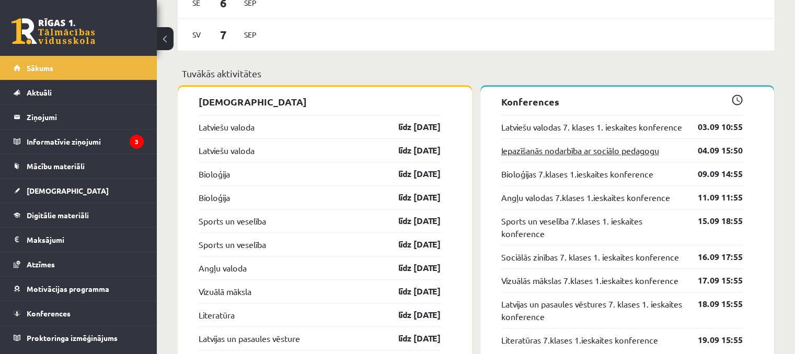
scroll to position [1045, 0]
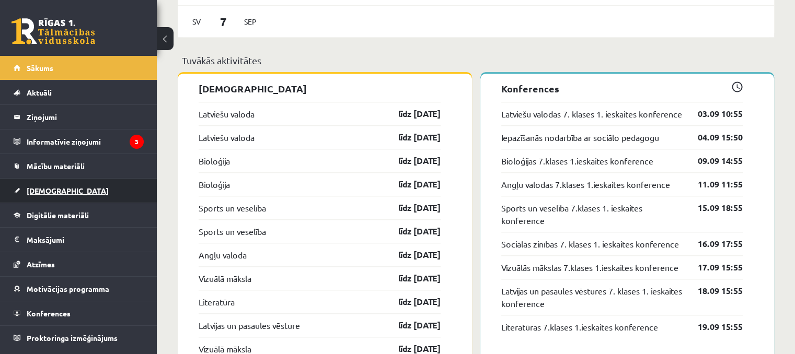
click at [77, 182] on link "[DEMOGRAPHIC_DATA]" at bounding box center [79, 191] width 130 height 24
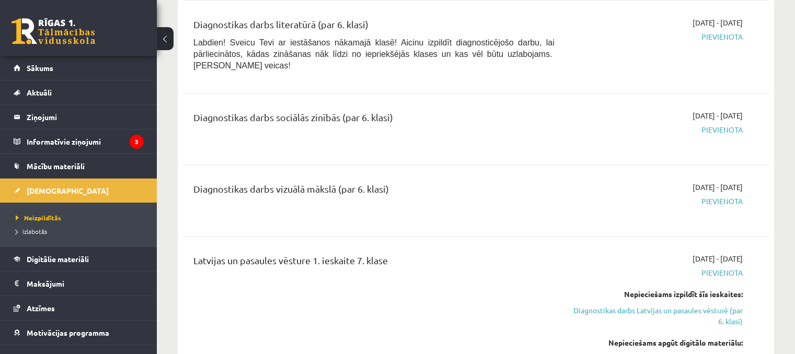
scroll to position [1097, 0]
